Goal: Transaction & Acquisition: Subscribe to service/newsletter

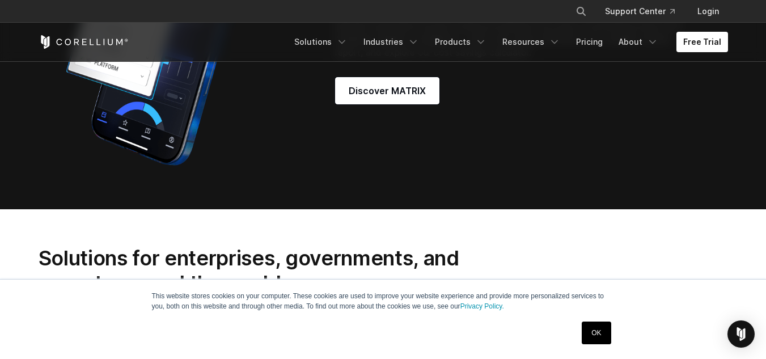
scroll to position [1049, 0]
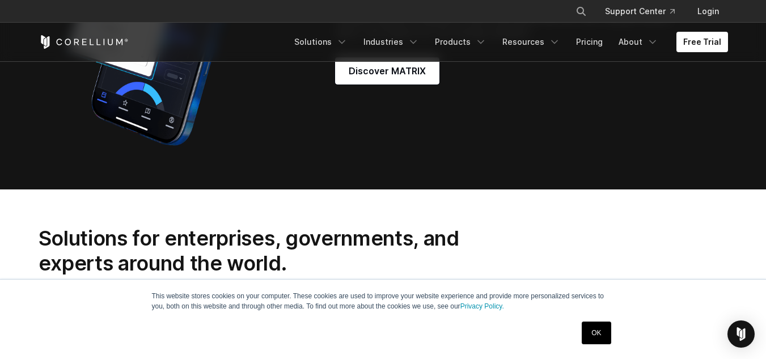
click at [592, 330] on link "OK" at bounding box center [596, 332] width 29 height 23
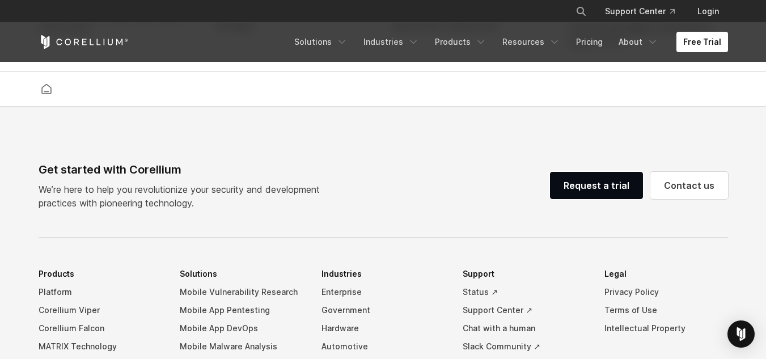
scroll to position [2586, 0]
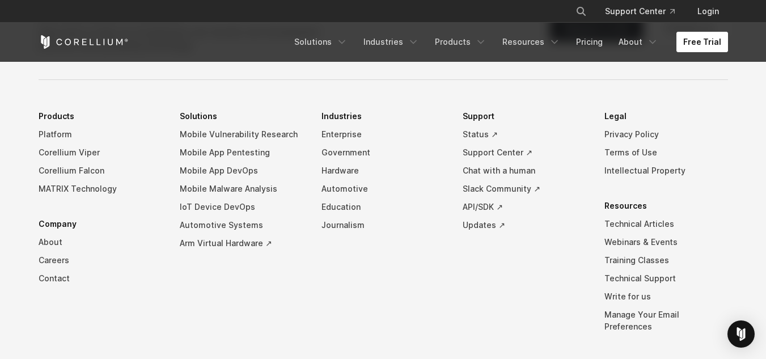
click at [702, 42] on link "Free Trial" at bounding box center [702, 42] width 52 height 20
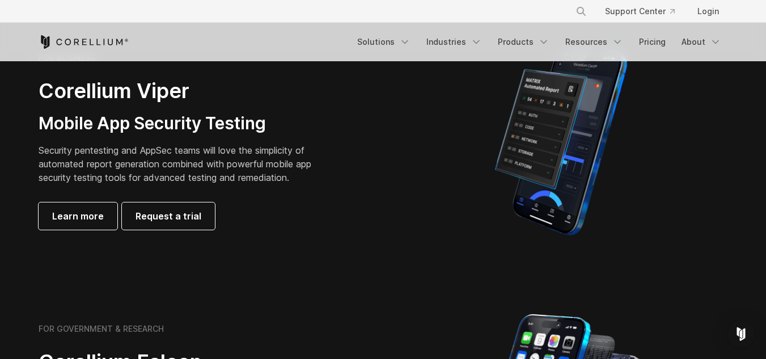
scroll to position [567, 0]
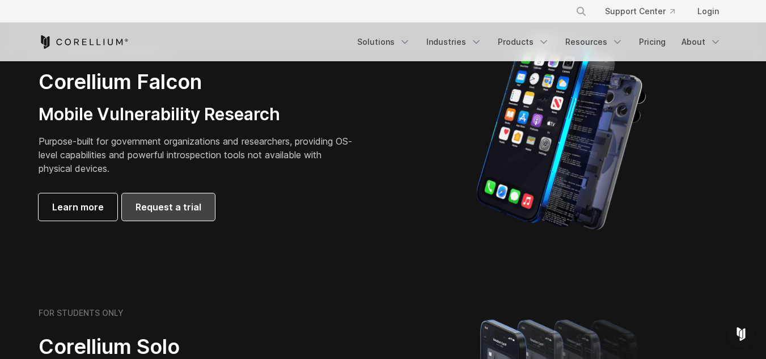
click at [182, 198] on link "Request a trial" at bounding box center [168, 206] width 93 height 27
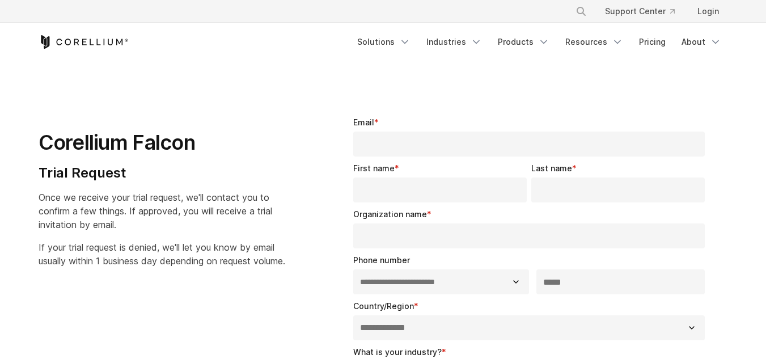
select select "**"
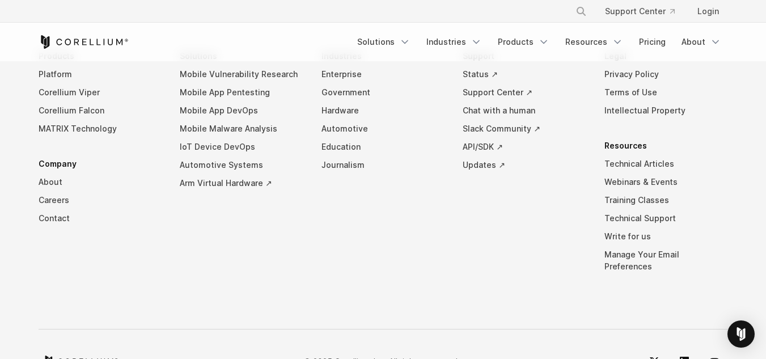
scroll to position [821, 0]
